Goal: Navigation & Orientation: Find specific page/section

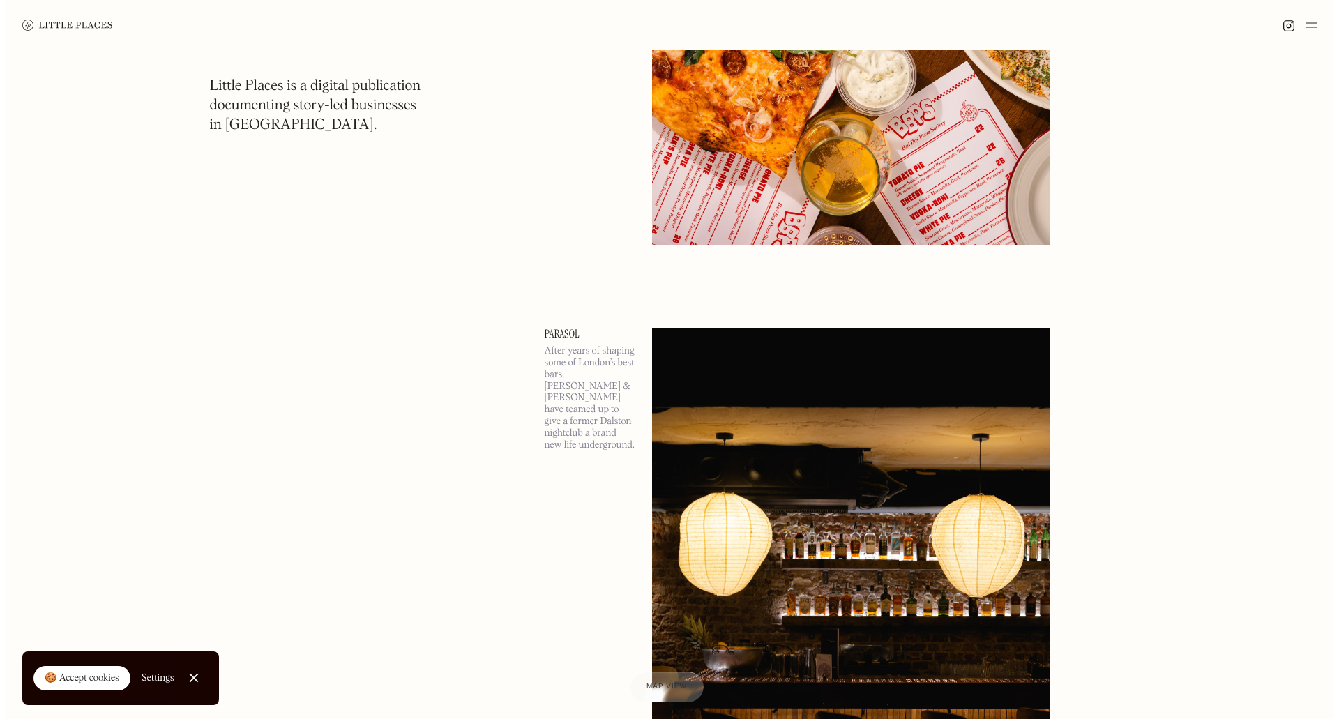
scroll to position [2581, 0]
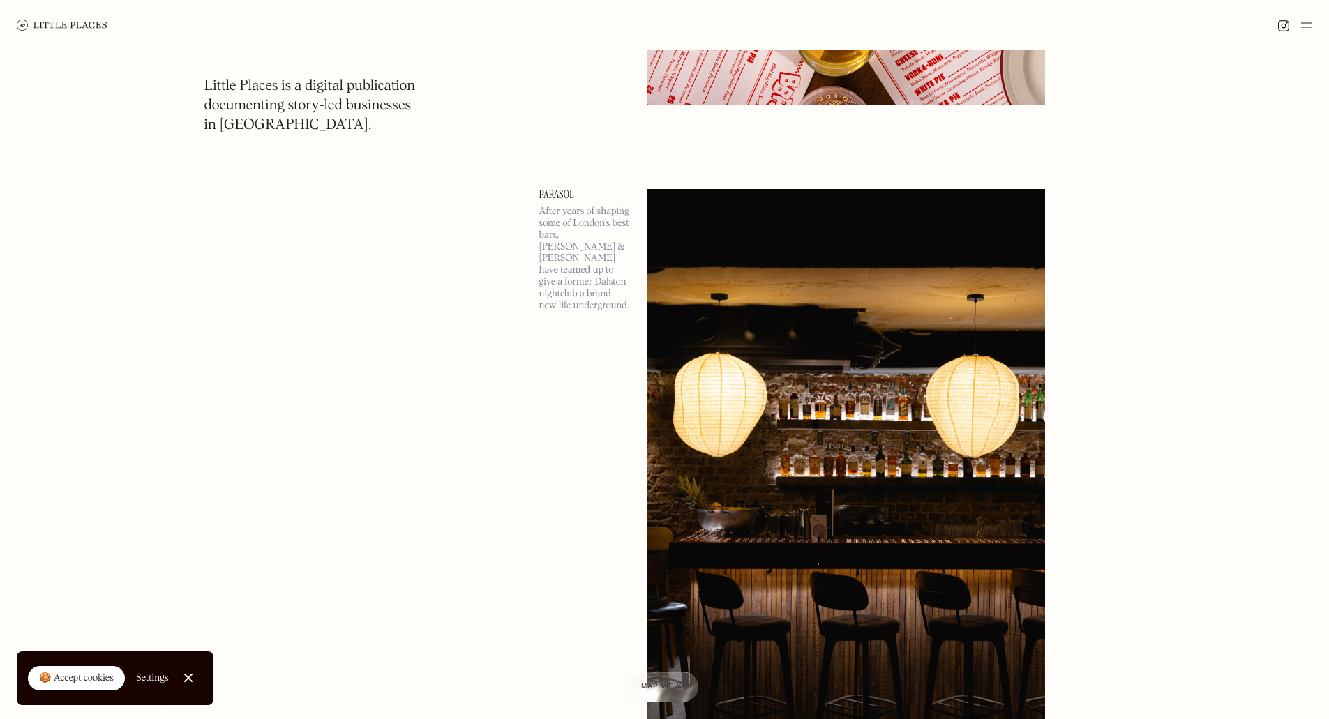
click at [555, 194] on link "Parasol" at bounding box center [584, 194] width 91 height 11
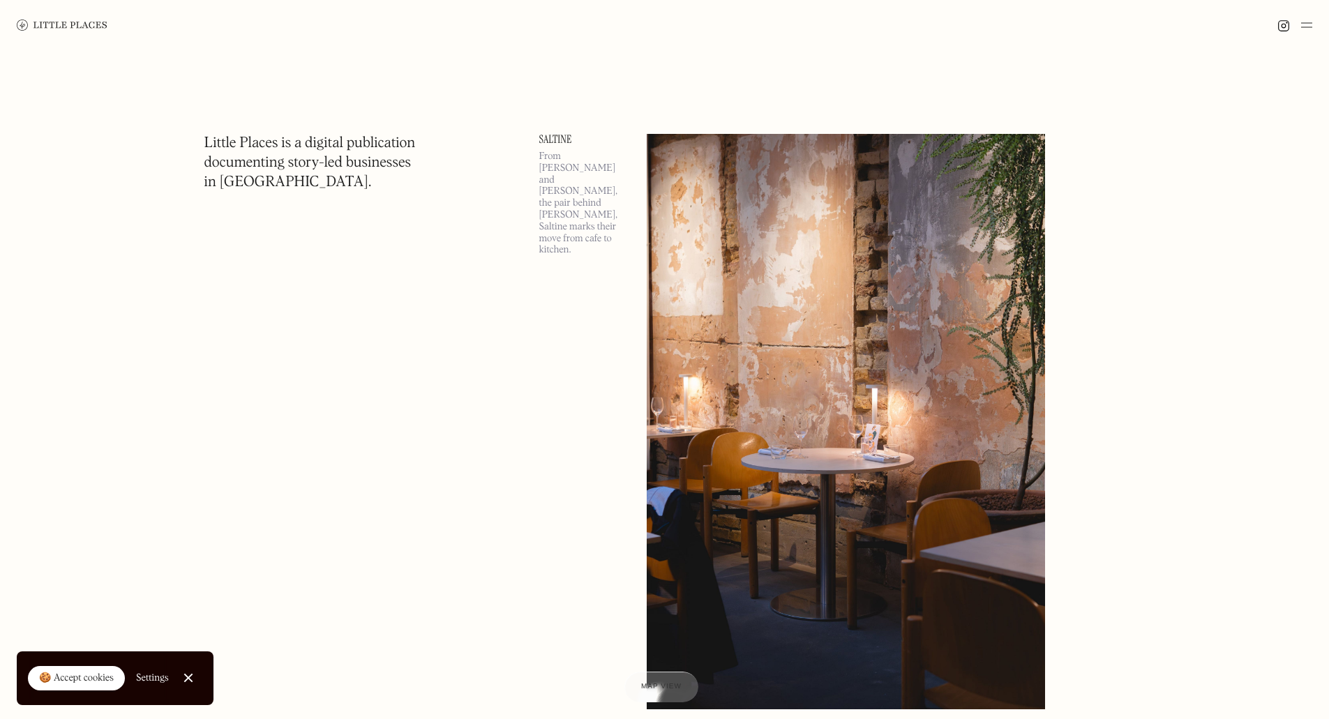
click at [558, 140] on link "Saltine" at bounding box center [584, 139] width 91 height 11
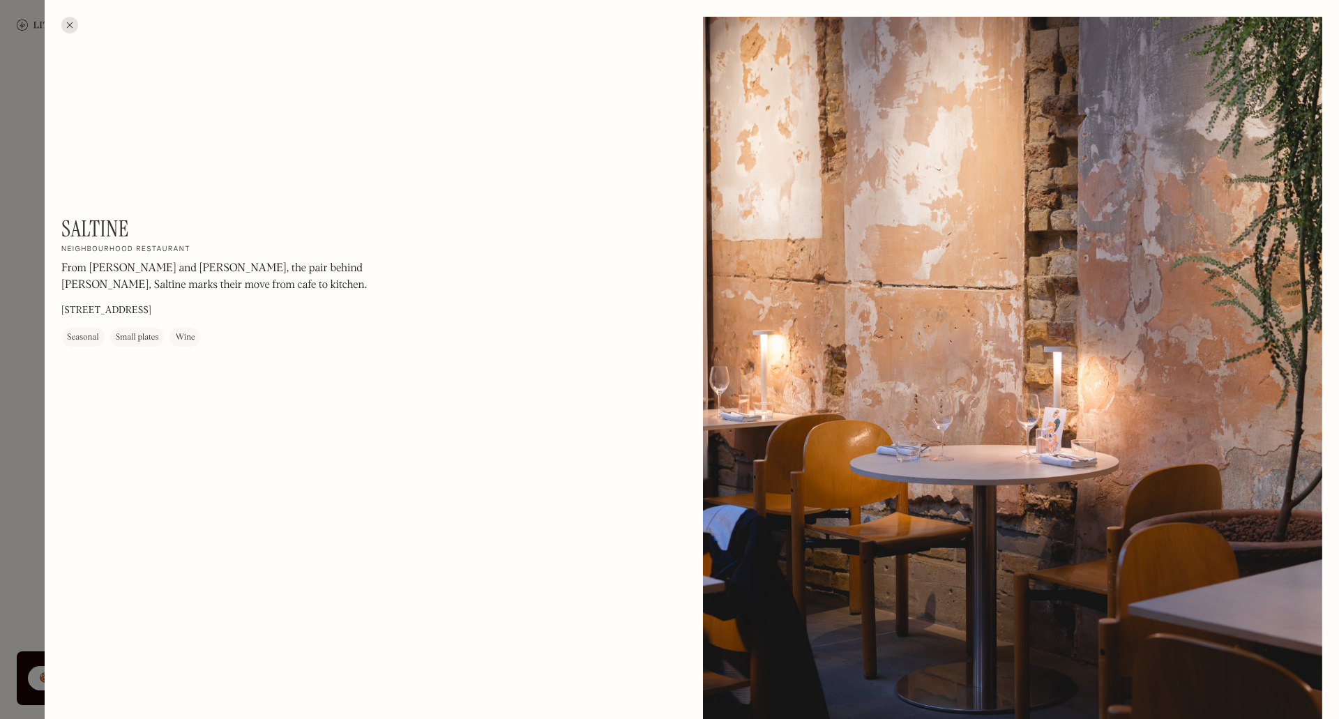
click at [73, 27] on div at bounding box center [69, 25] width 17 height 17
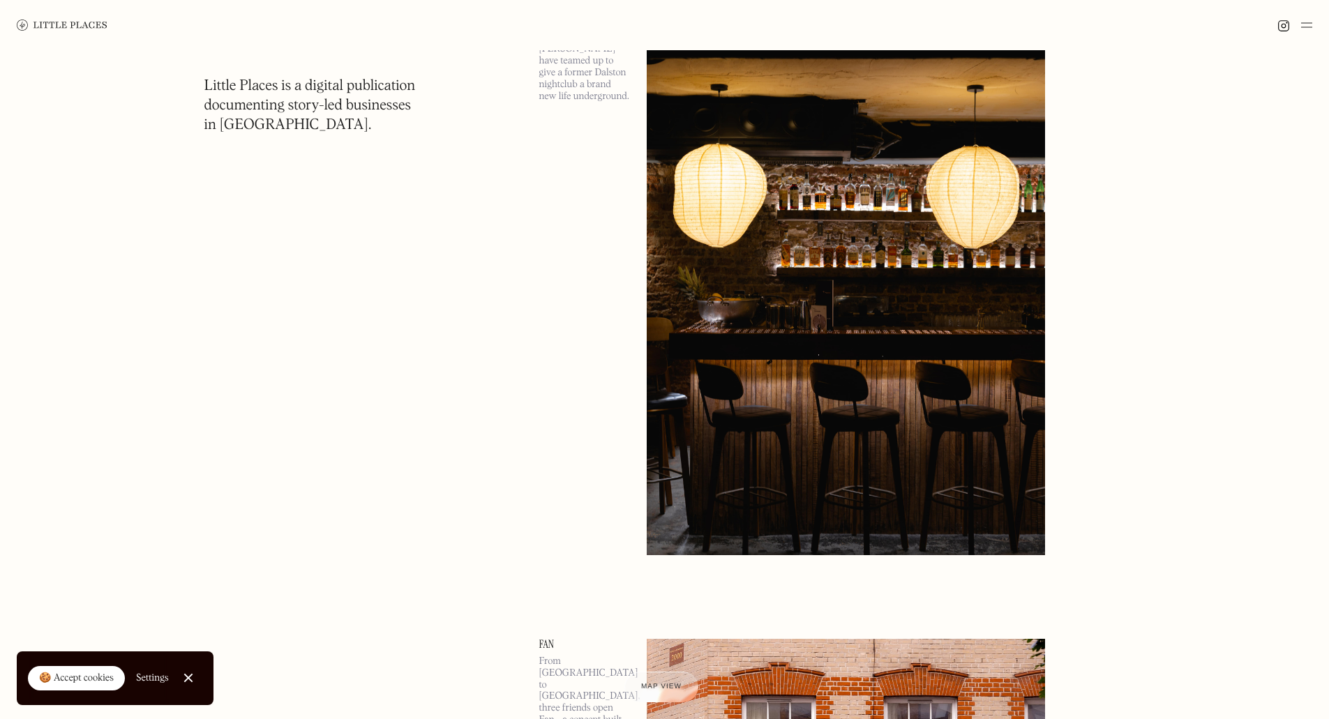
scroll to position [3139, 0]
